Goal: Task Accomplishment & Management: Manage account settings

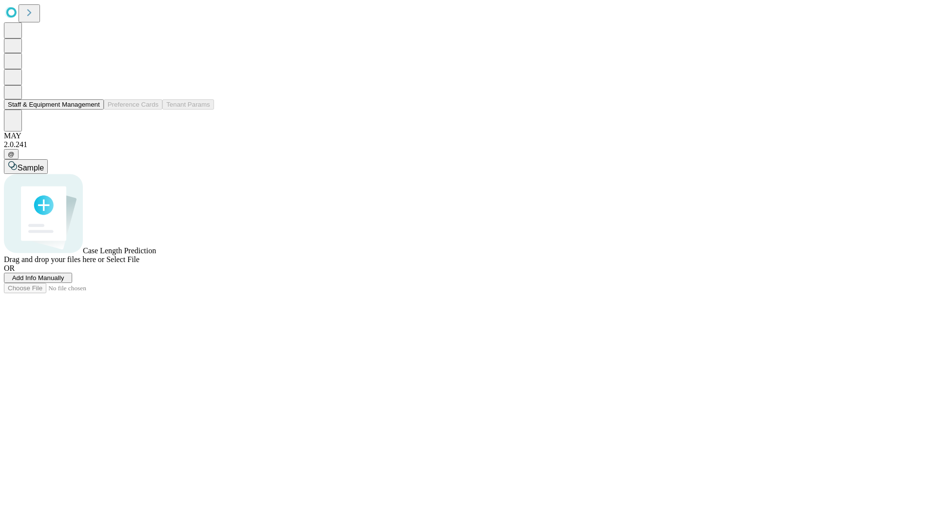
click at [93, 110] on button "Staff & Equipment Management" at bounding box center [54, 104] width 100 height 10
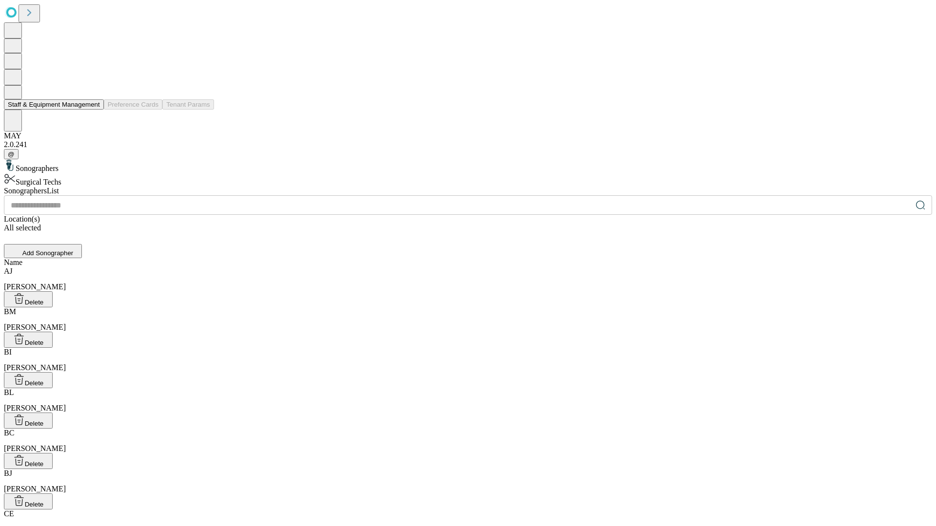
click at [93, 110] on button "Staff & Equipment Management" at bounding box center [54, 104] width 100 height 10
